Goal: Task Accomplishment & Management: Manage account settings

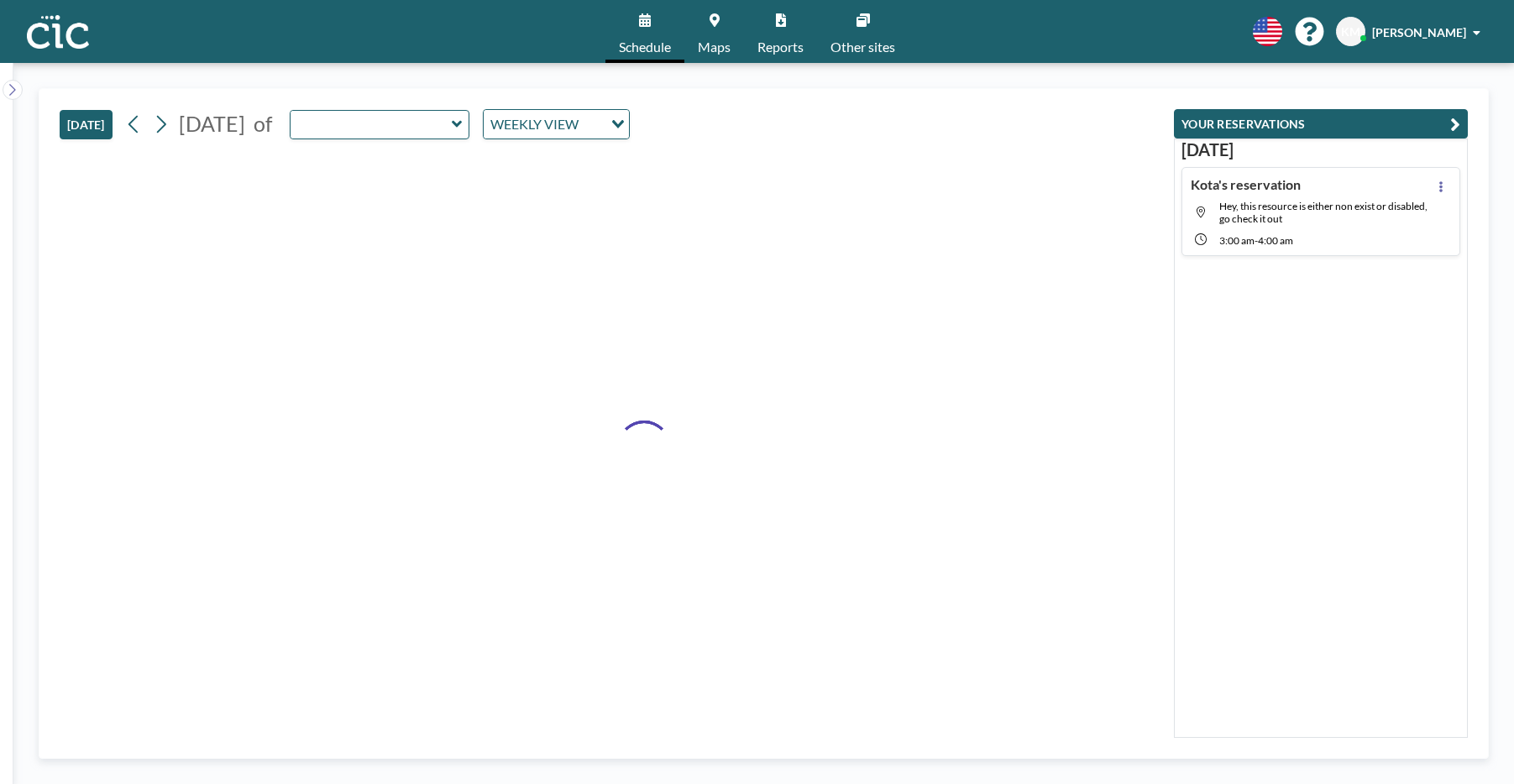
type input "Suzuran"
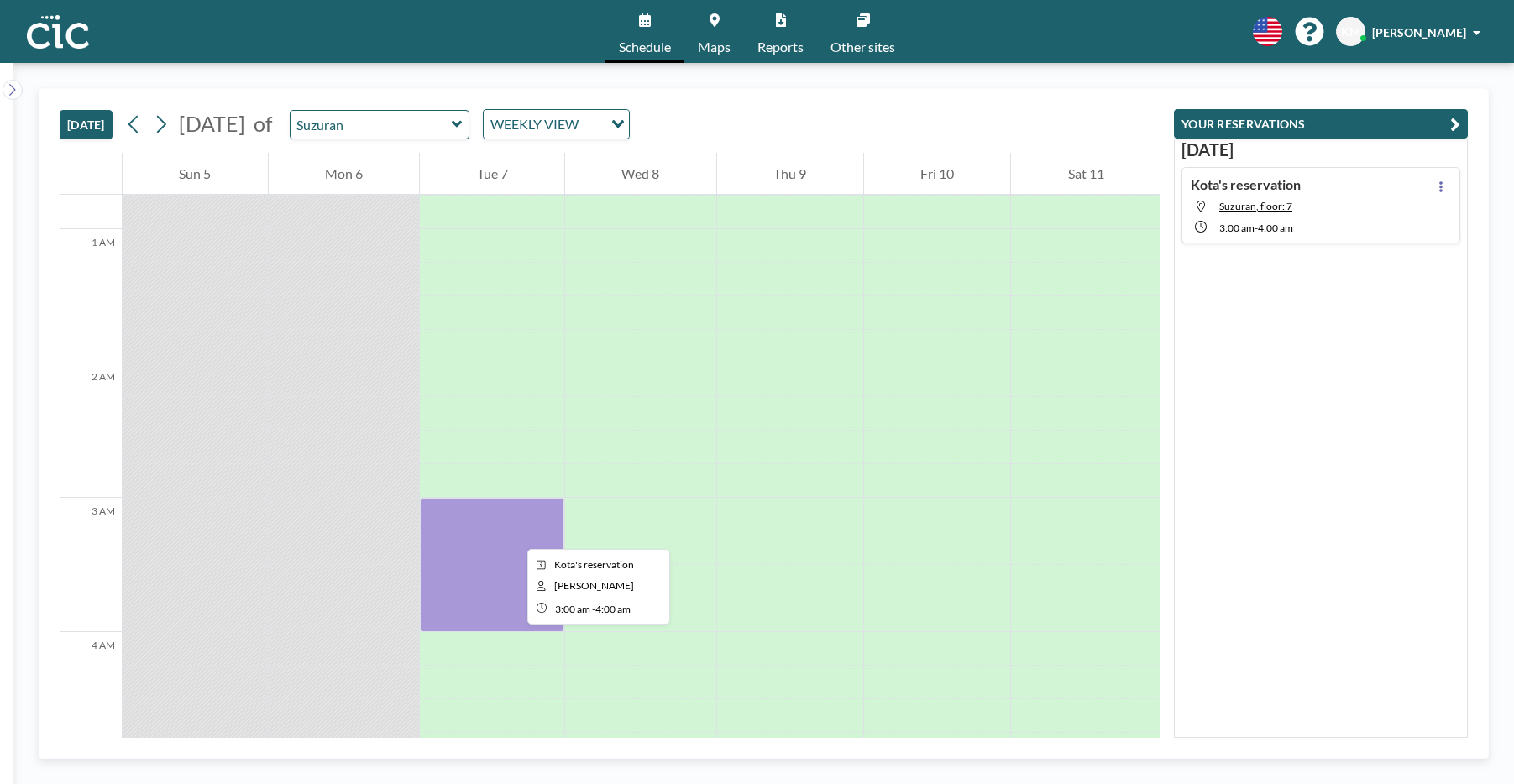
scroll to position [131, 0]
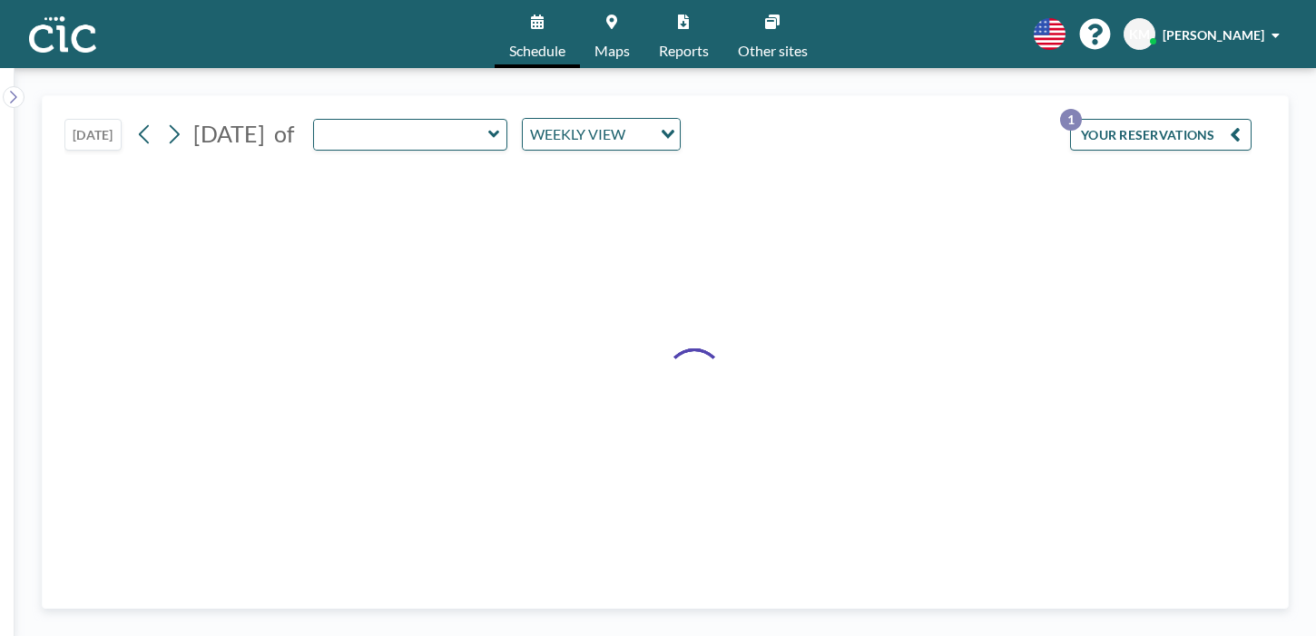
type input "Suzuran"
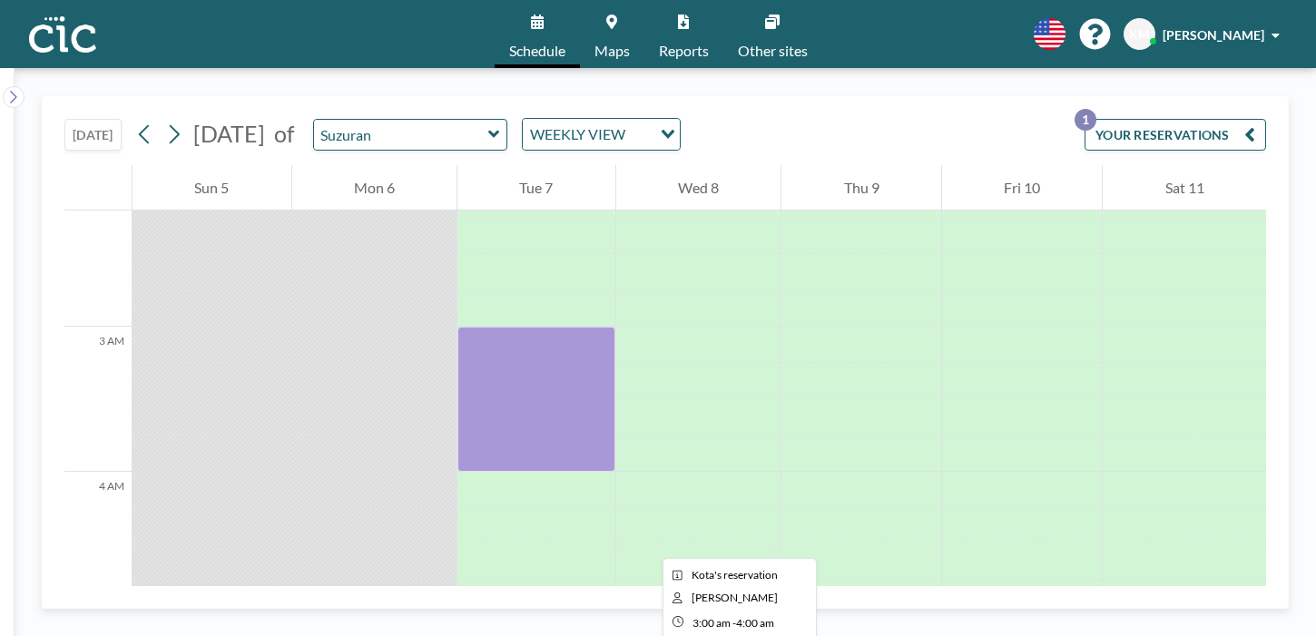
scroll to position [341, 0]
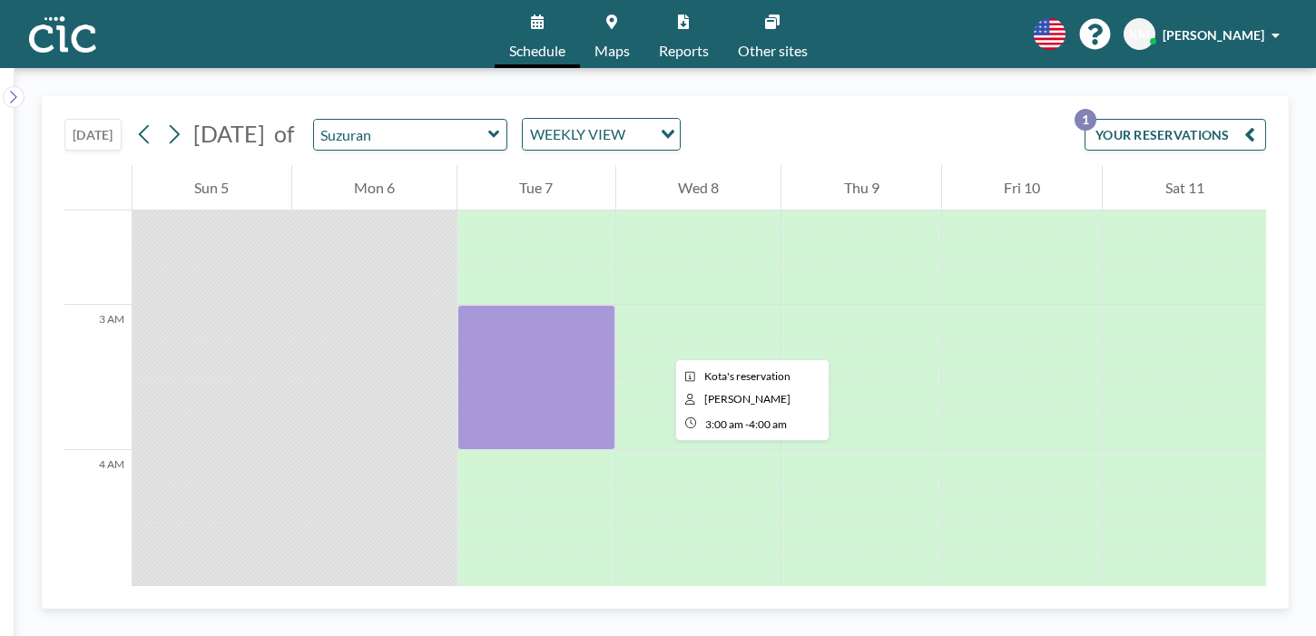
click at [530, 305] on div at bounding box center [536, 377] width 158 height 145
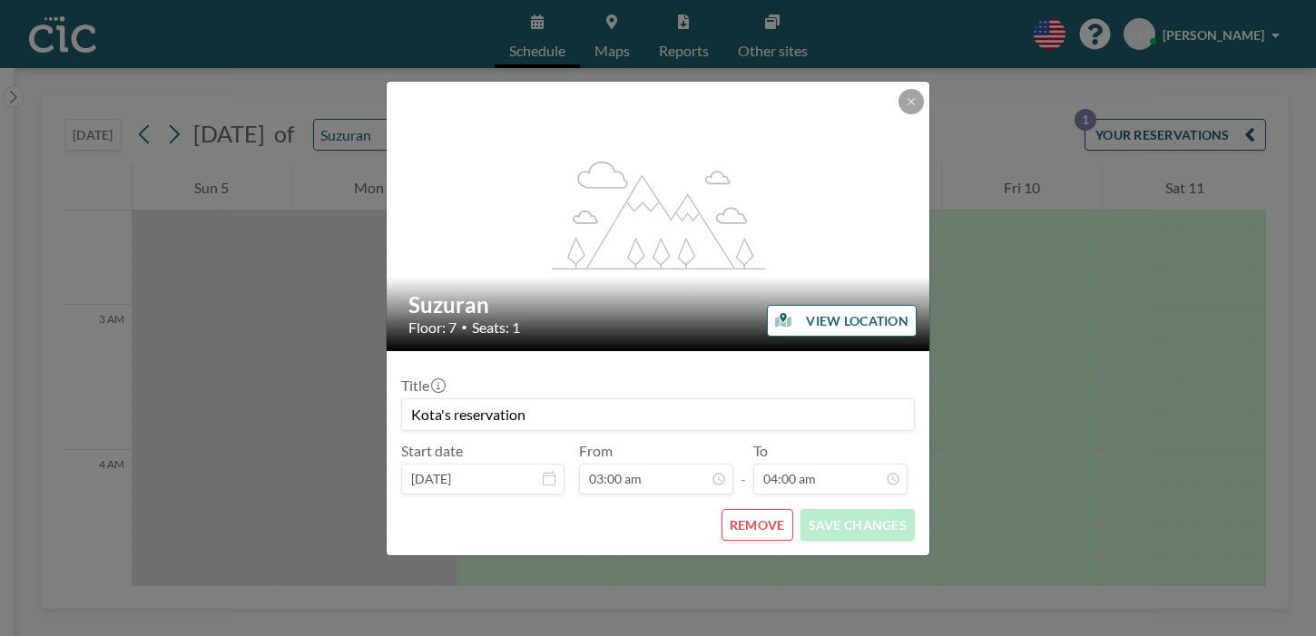
scroll to position [464, 0]
click at [735, 509] on button "REMOVE" at bounding box center [758, 525] width 72 height 32
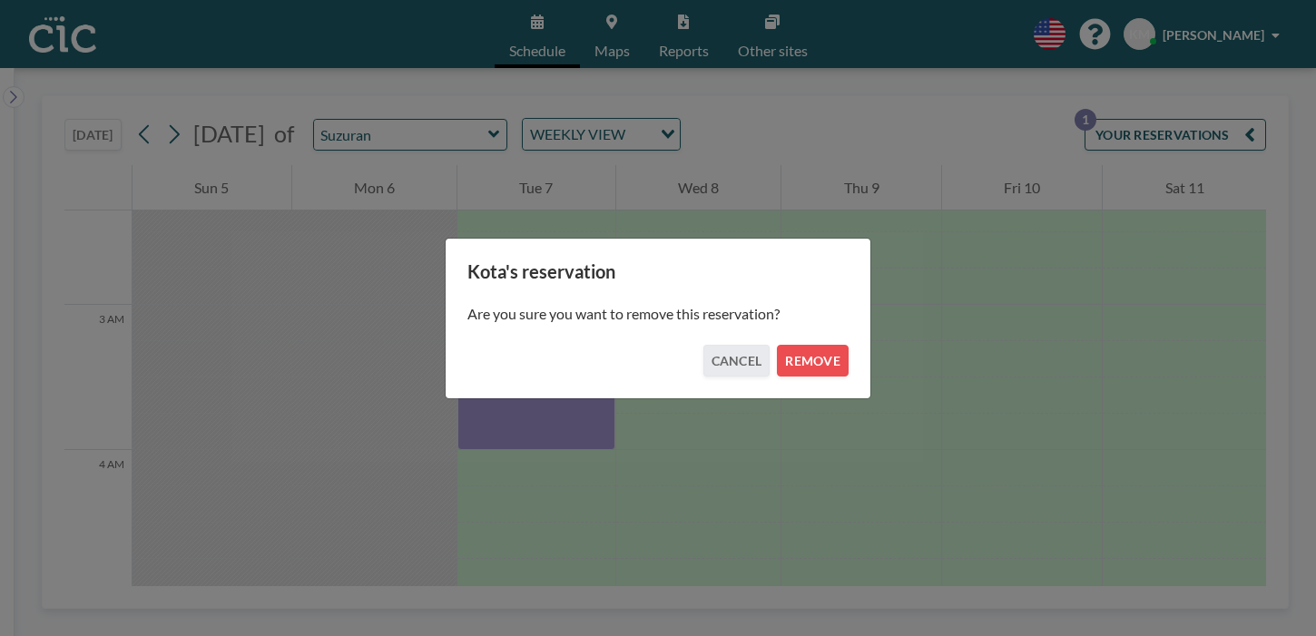
click at [796, 366] on div "Kota's reservation Are you sure you want to remove this reservation? CANCEL REM…" at bounding box center [658, 319] width 427 height 162
click at [796, 360] on button "REMOVE" at bounding box center [813, 361] width 72 height 32
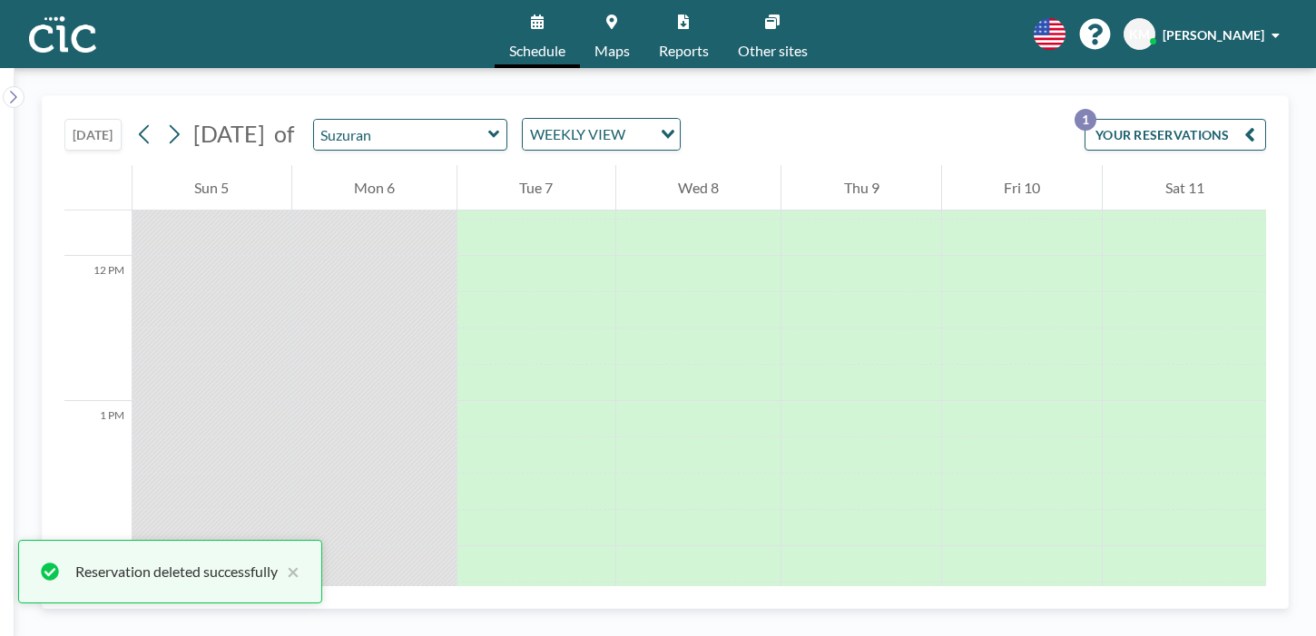
scroll to position [1696, 0]
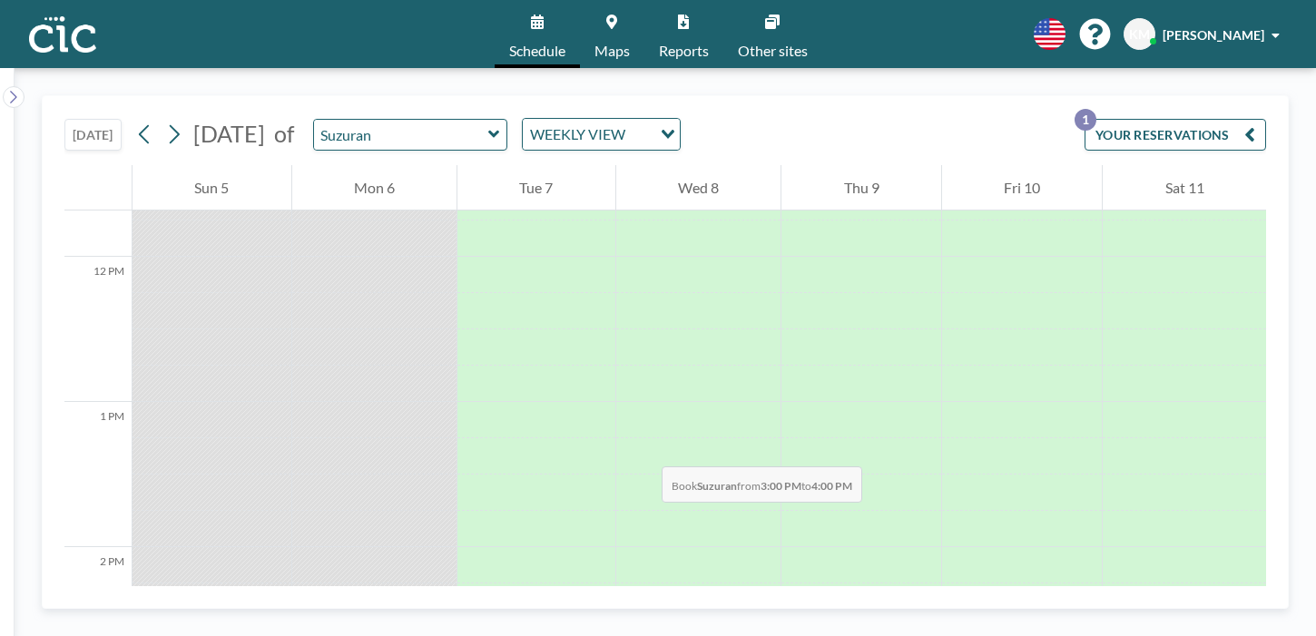
drag, startPoint x: 511, startPoint y: 268, endPoint x: 519, endPoint y: 361, distance: 93.8
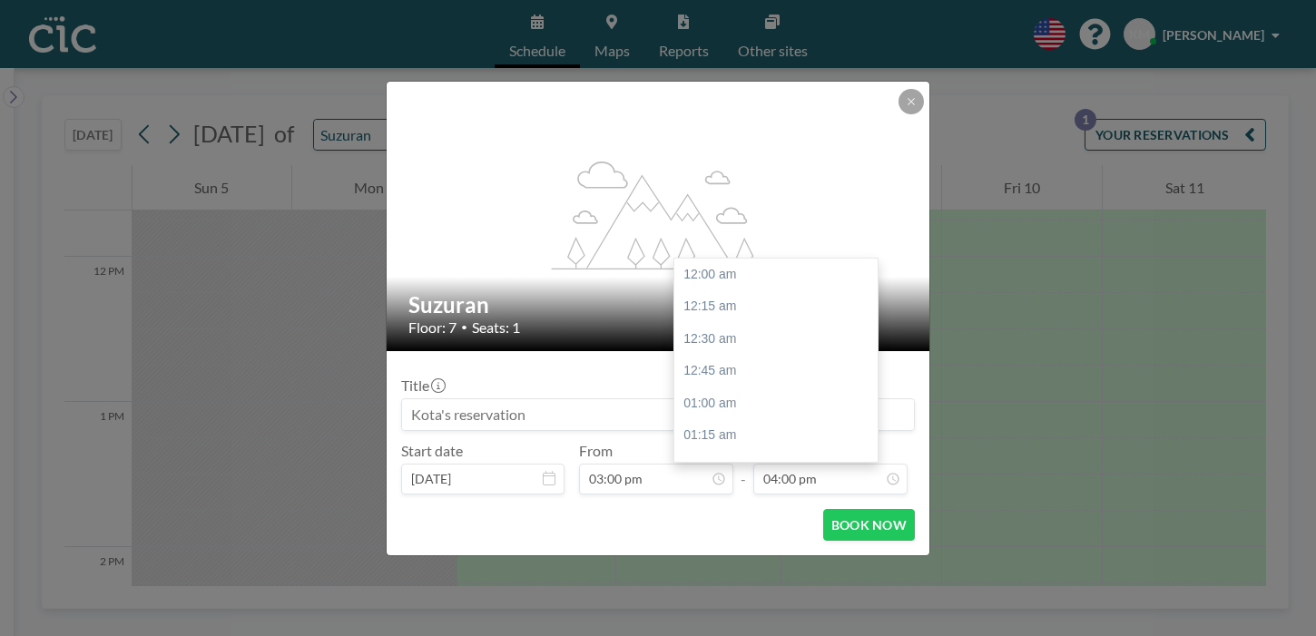
scroll to position [1854, 0]
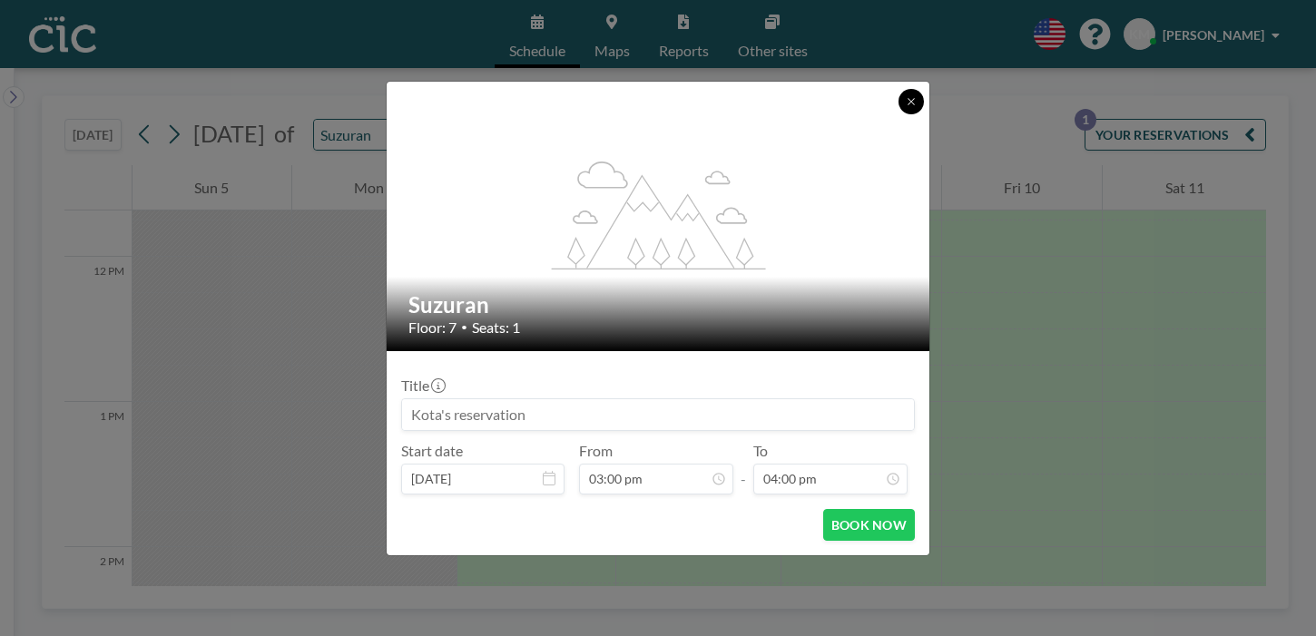
click at [906, 107] on icon at bounding box center [911, 101] width 11 height 11
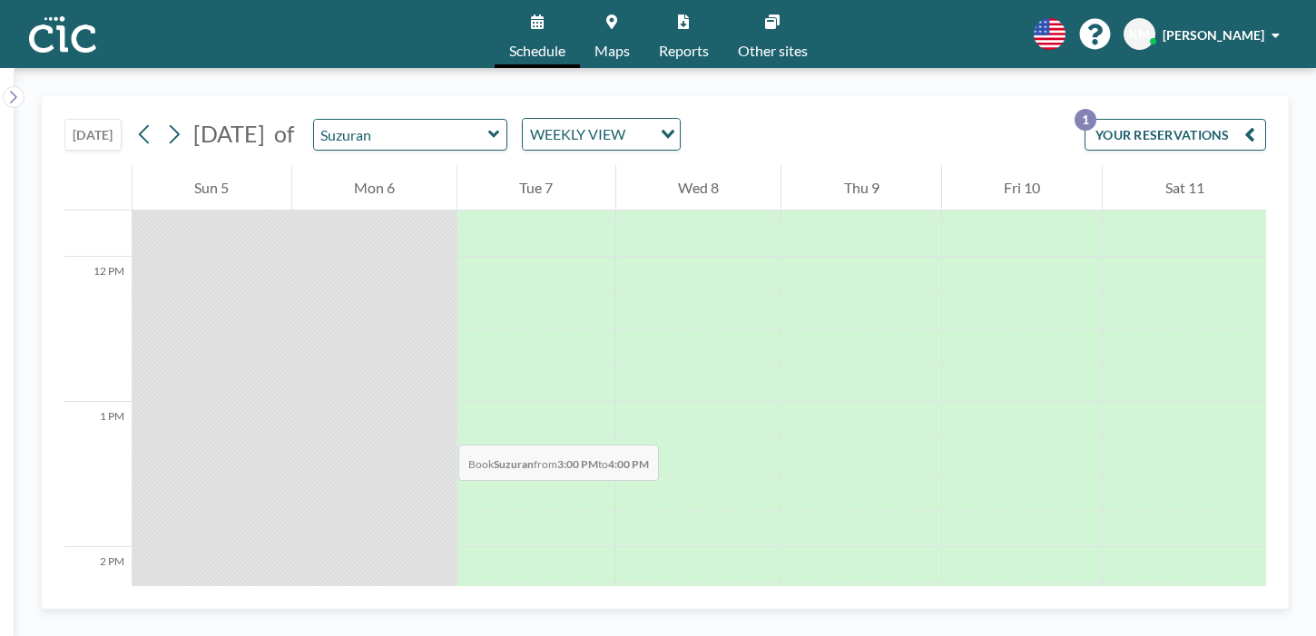
drag, startPoint x: 353, startPoint y: 272, endPoint x: 354, endPoint y: 343, distance: 70.8
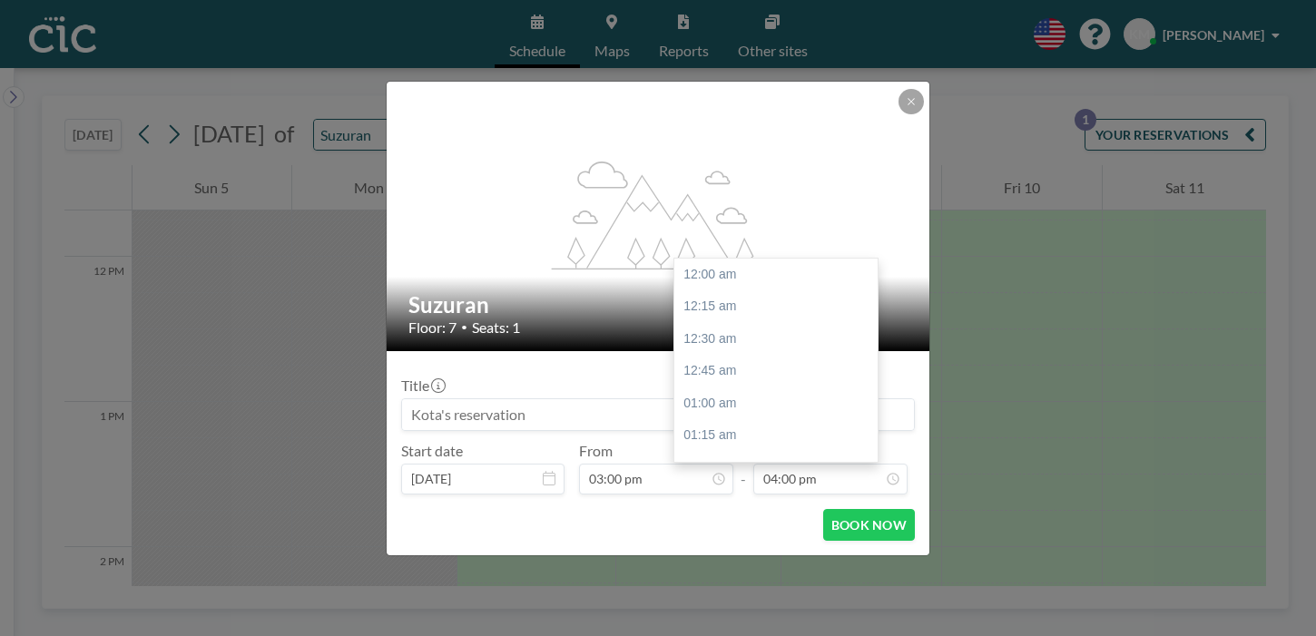
scroll to position [1854, 0]
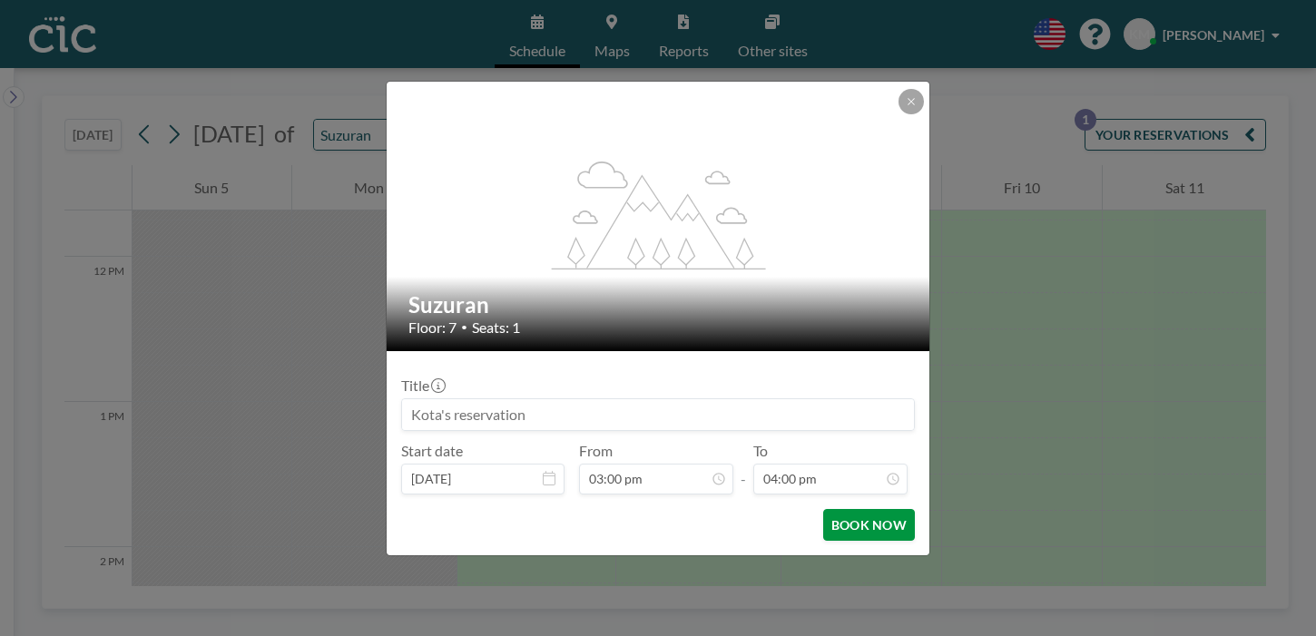
click at [848, 509] on button "BOOK NOW" at bounding box center [869, 525] width 92 height 32
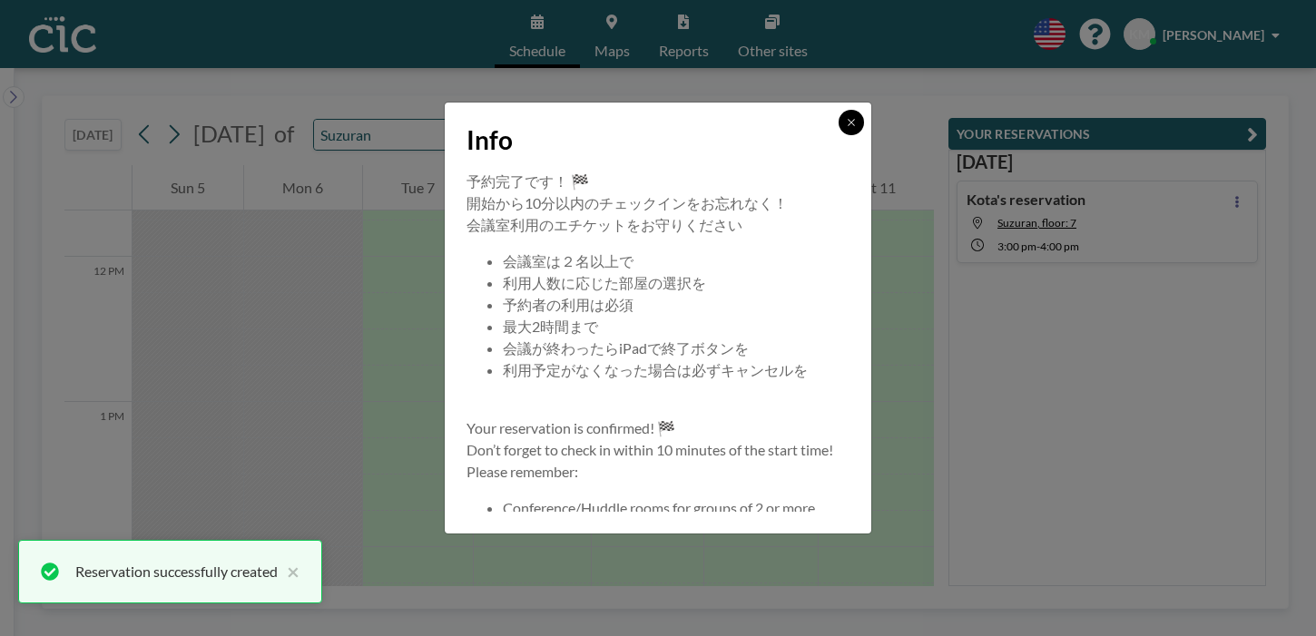
click at [846, 128] on icon at bounding box center [851, 122] width 11 height 11
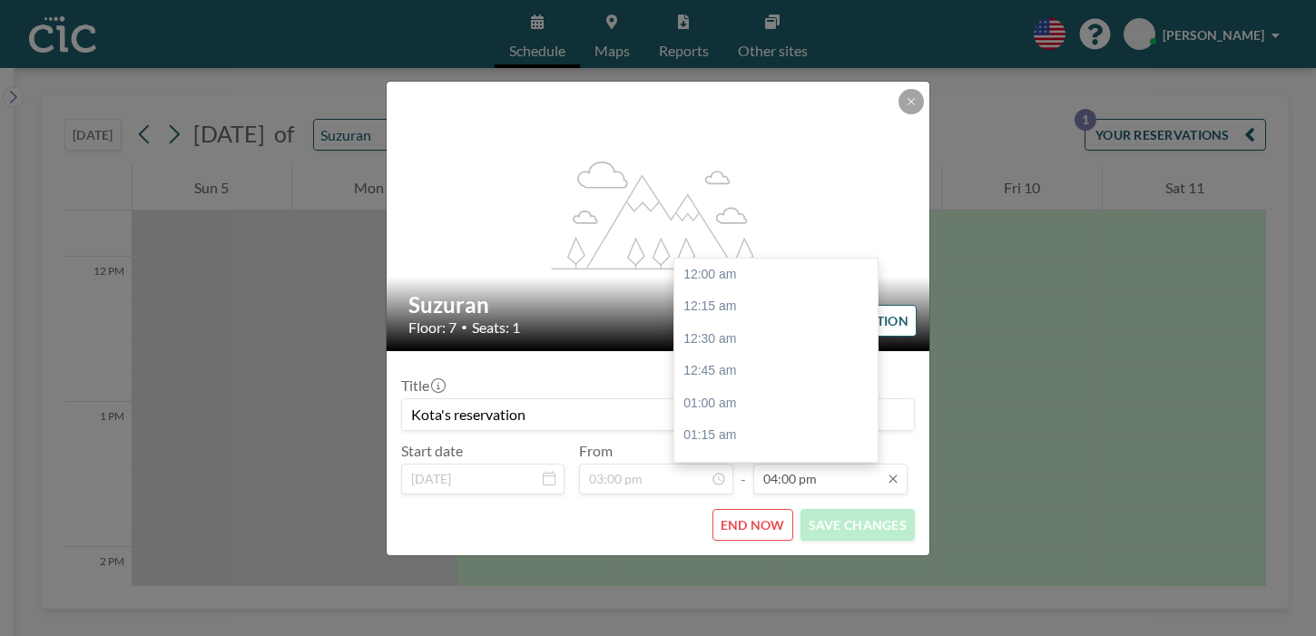
scroll to position [1854, 0]
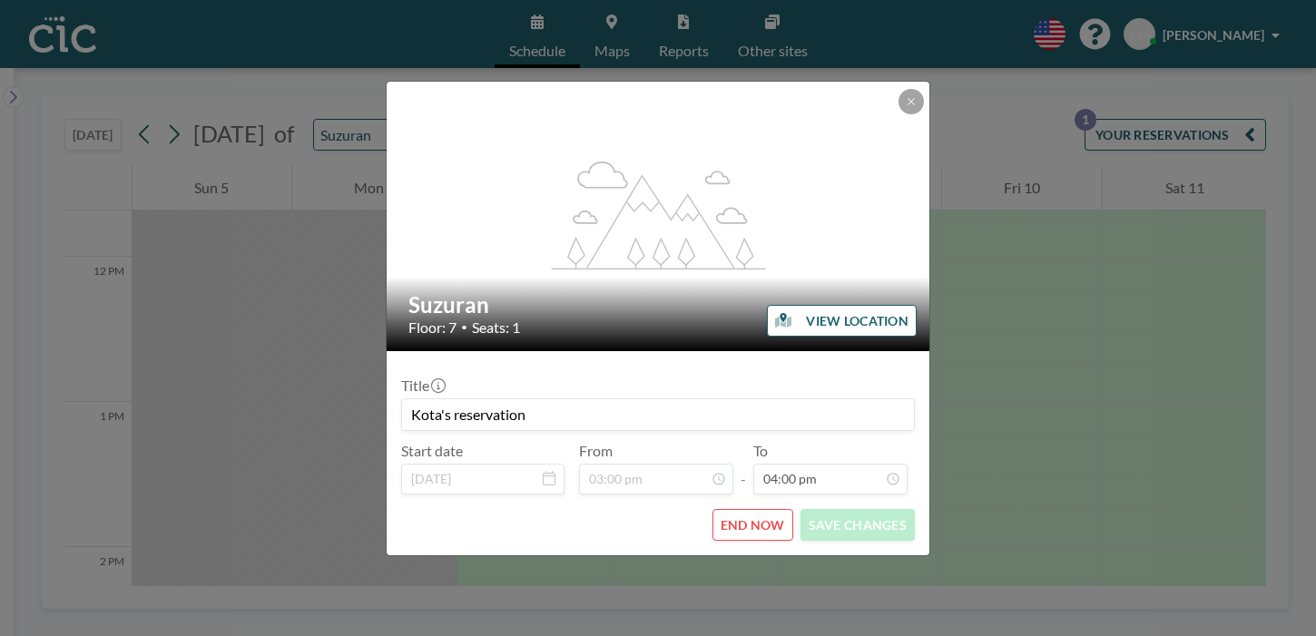
click at [745, 509] on button "END NOW" at bounding box center [753, 525] width 81 height 32
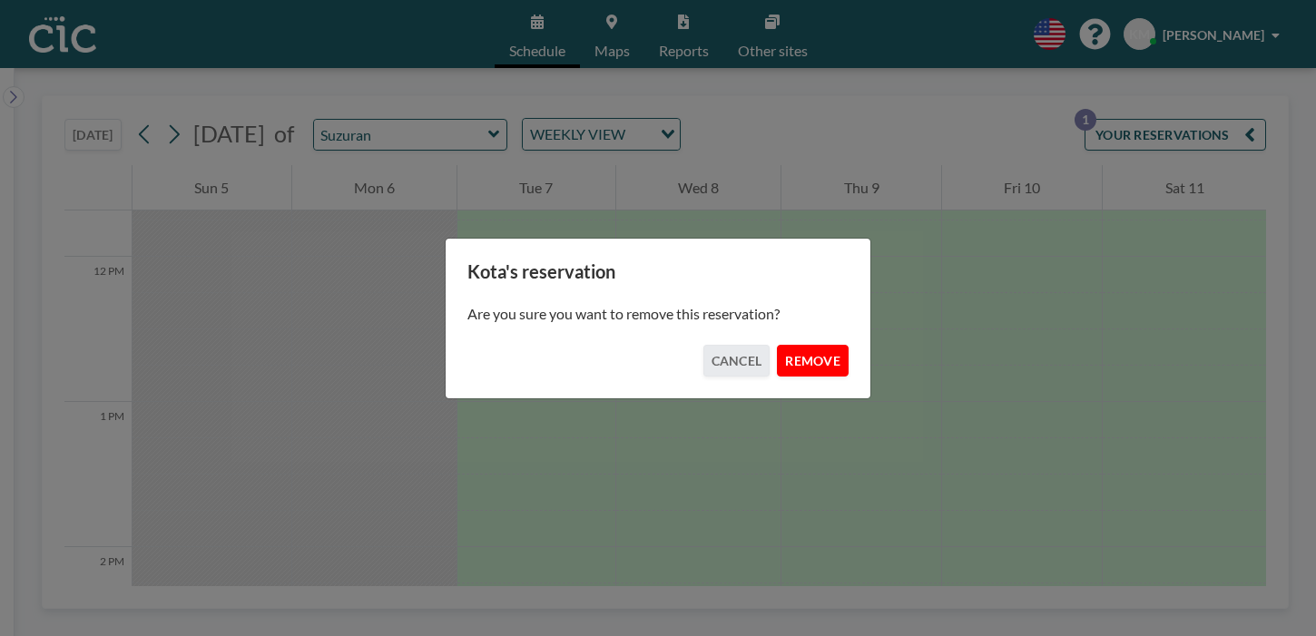
click at [807, 350] on button "REMOVE" at bounding box center [813, 361] width 72 height 32
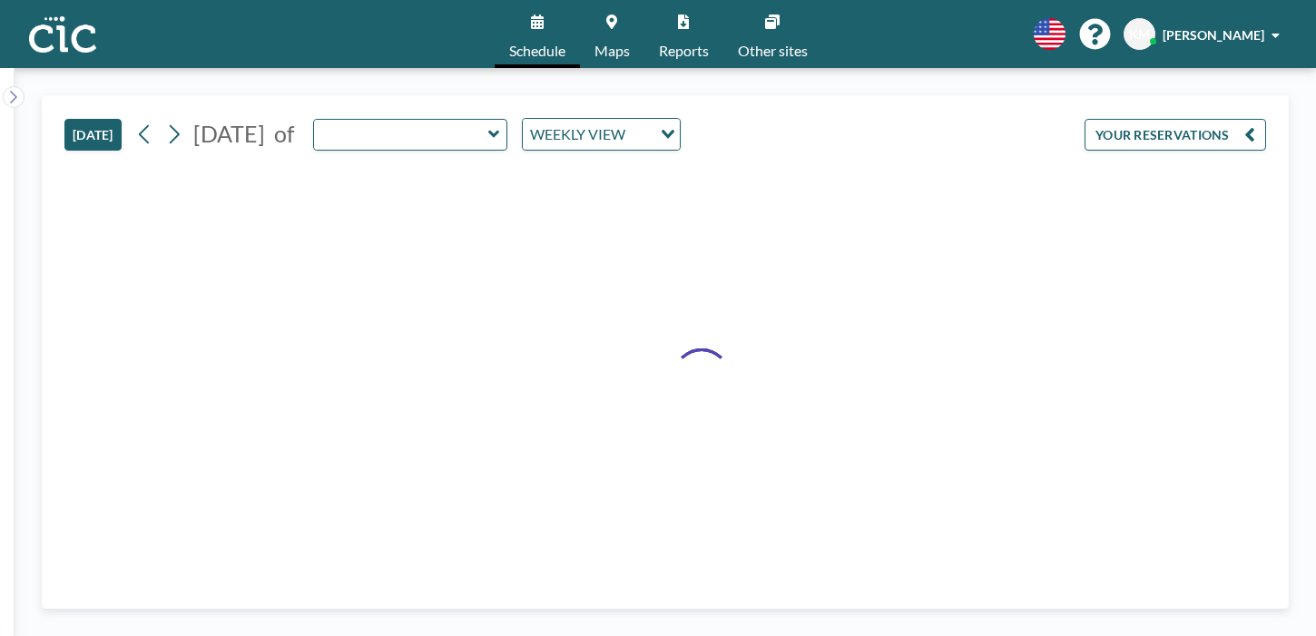
type input "Suzuran"
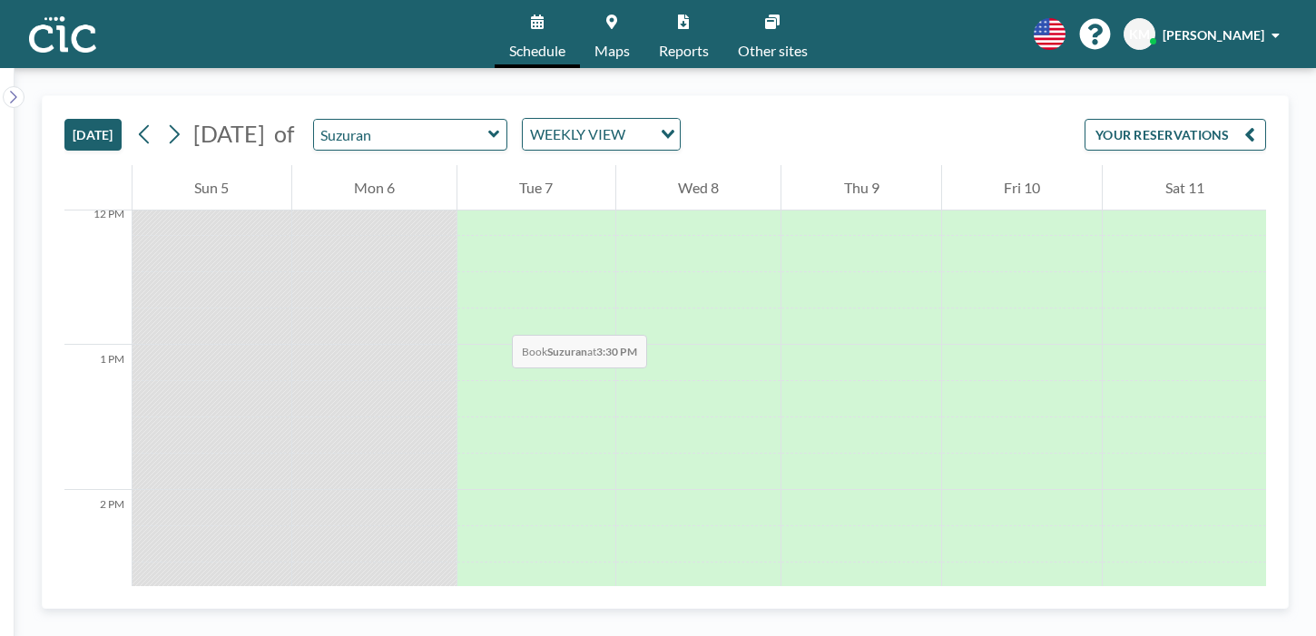
scroll to position [1752, 0]
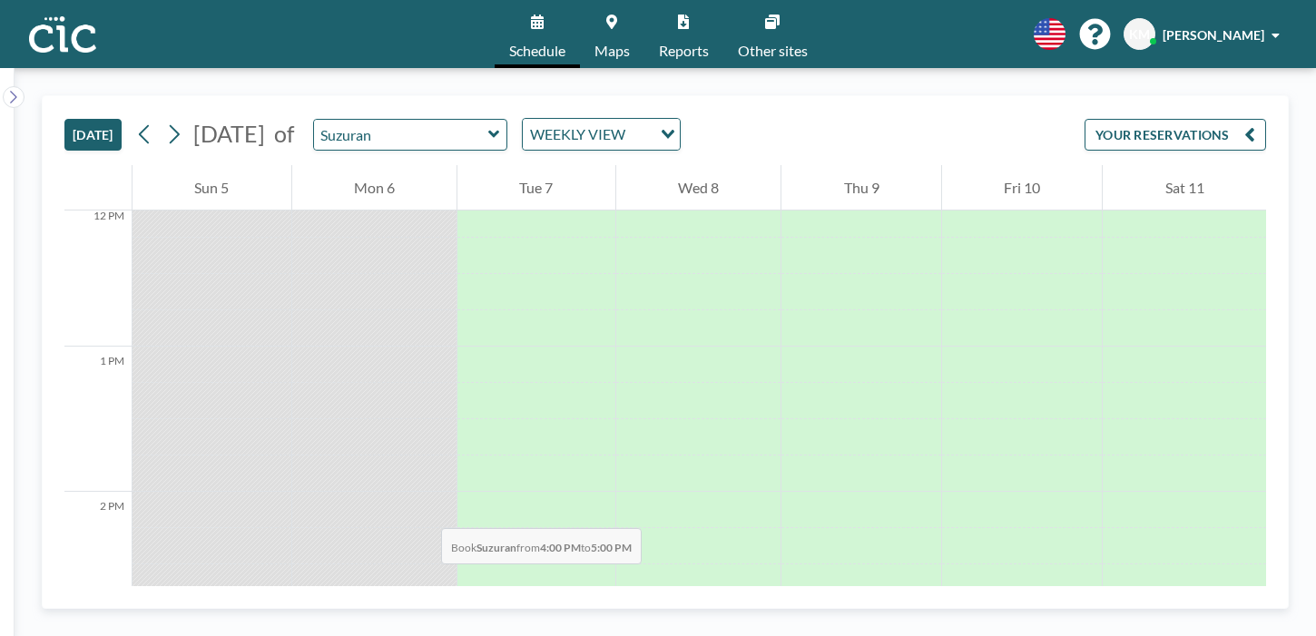
drag, startPoint x: 341, startPoint y: 321, endPoint x: 340, endPoint y: 411, distance: 89.9
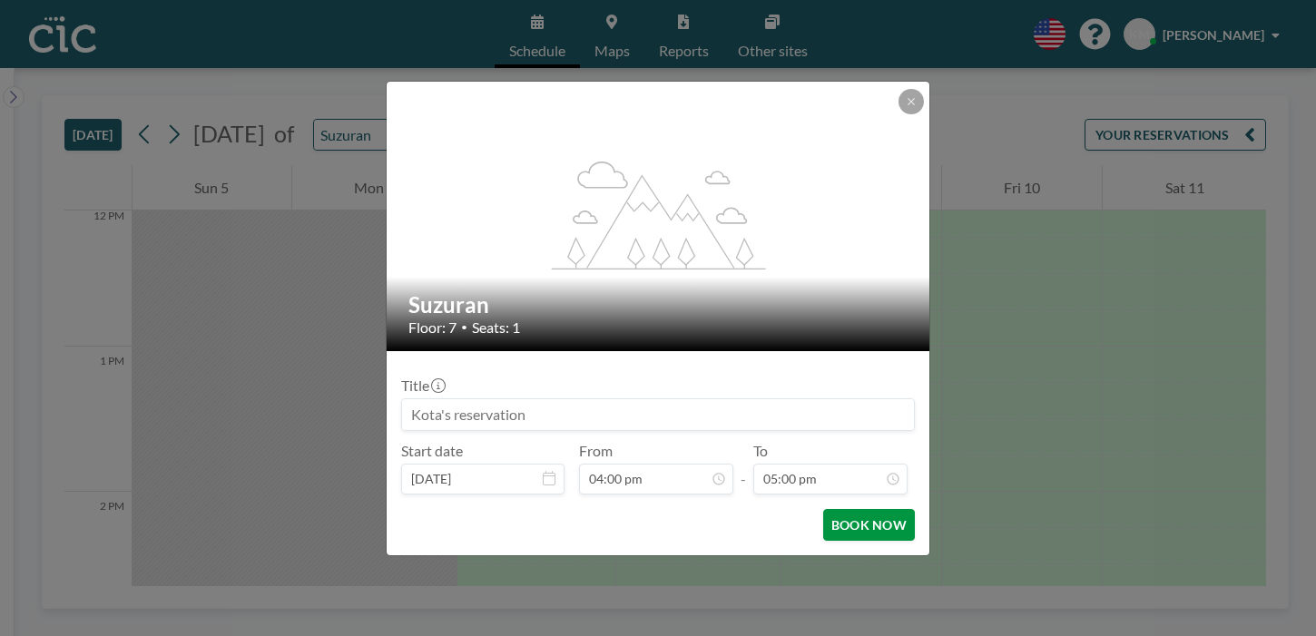
click at [827, 509] on button "BOOK NOW" at bounding box center [869, 525] width 92 height 32
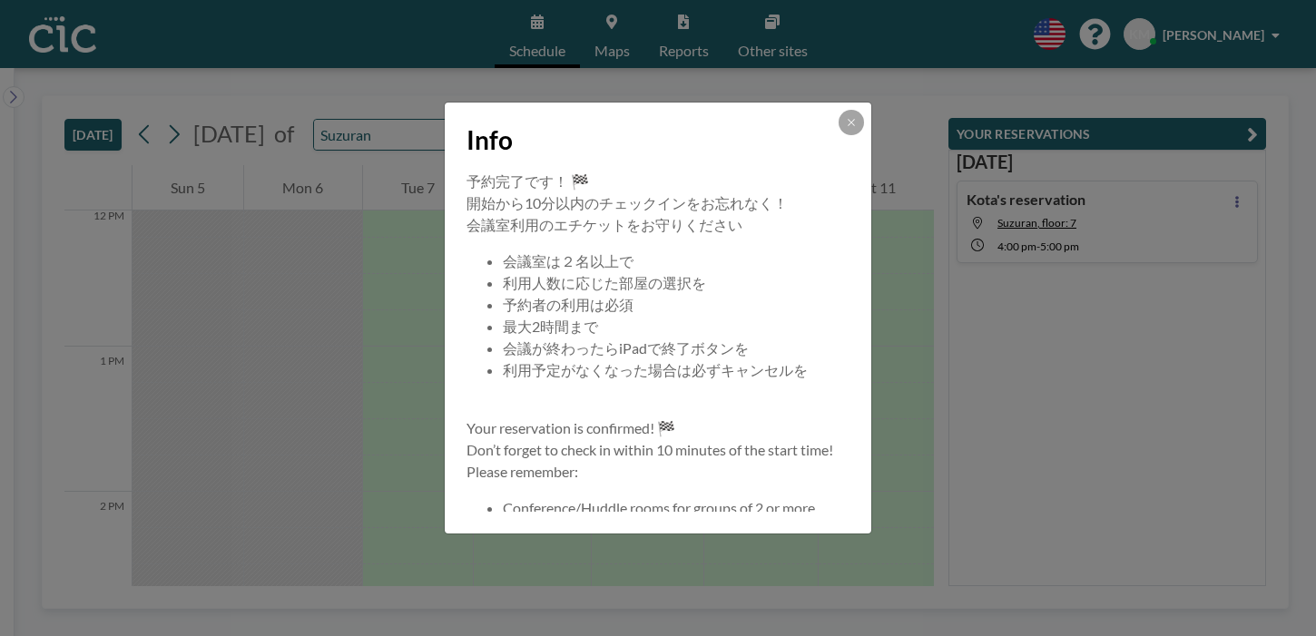
click at [839, 135] on button at bounding box center [851, 122] width 25 height 25
